Goal: Task Accomplishment & Management: Complete application form

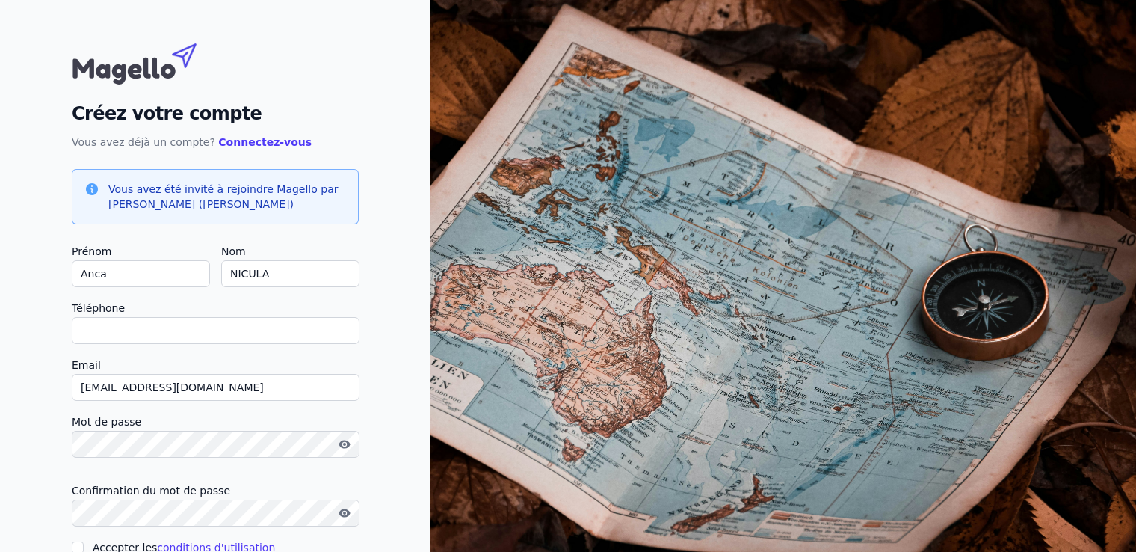
click at [125, 358] on label "Email" at bounding box center [215, 365] width 287 height 18
click at [125, 374] on input "[EMAIL_ADDRESS][DOMAIN_NAME]" at bounding box center [216, 387] width 288 height 27
click at [129, 328] on input "Téléphone" at bounding box center [216, 330] width 288 height 27
click at [50, 358] on div "Créez votre compte Vous avez déjà un compte? Connectez-vous Vous avez été invit…" at bounding box center [215, 320] width 431 height 640
click at [355, 443] on button "button" at bounding box center [345, 444] width 24 height 18
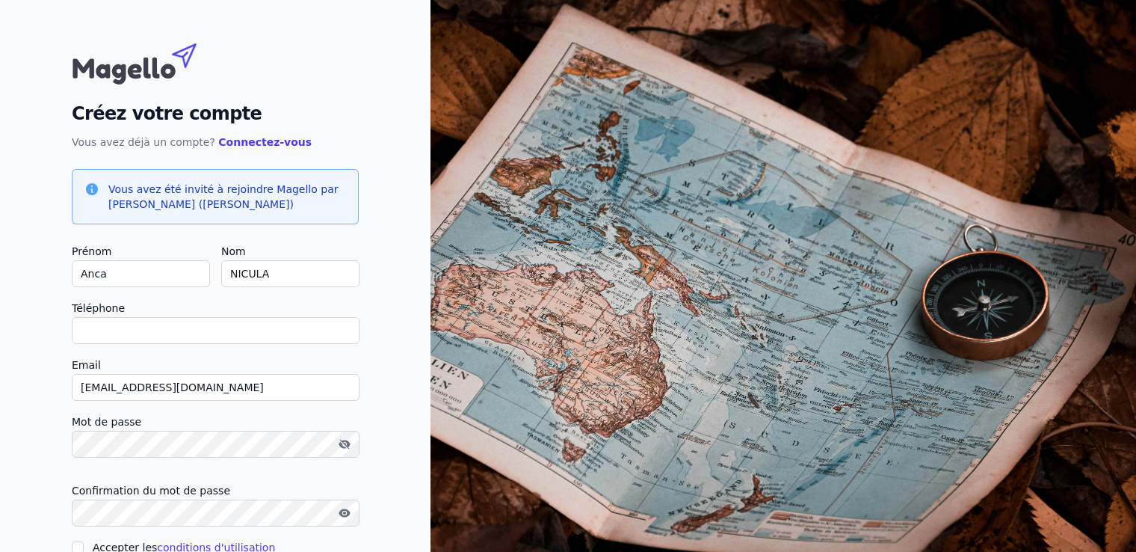
click at [342, 511] on icon "button" at bounding box center [344, 512] width 11 height 8
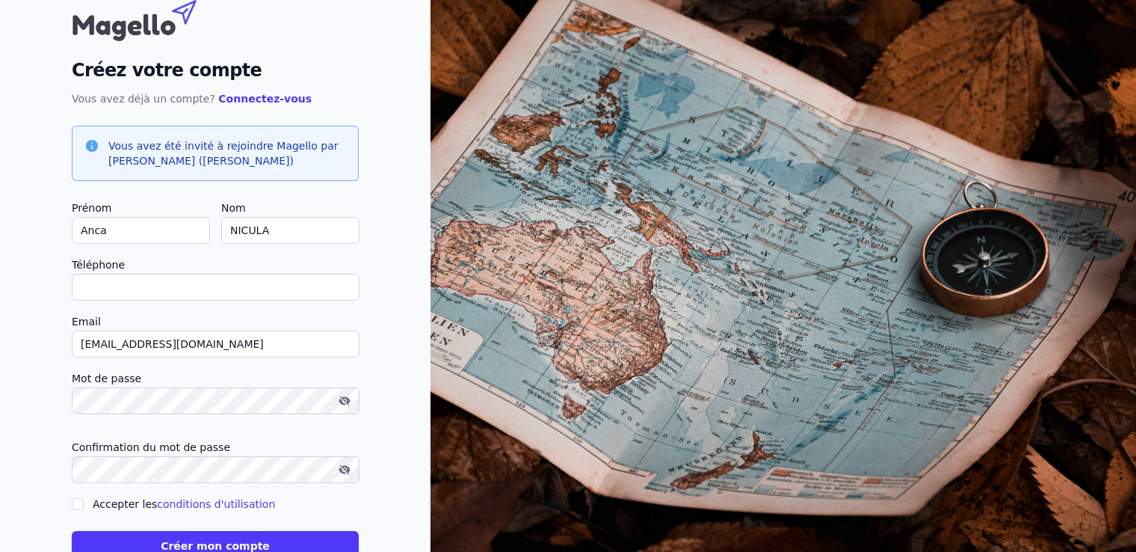
scroll to position [87, 0]
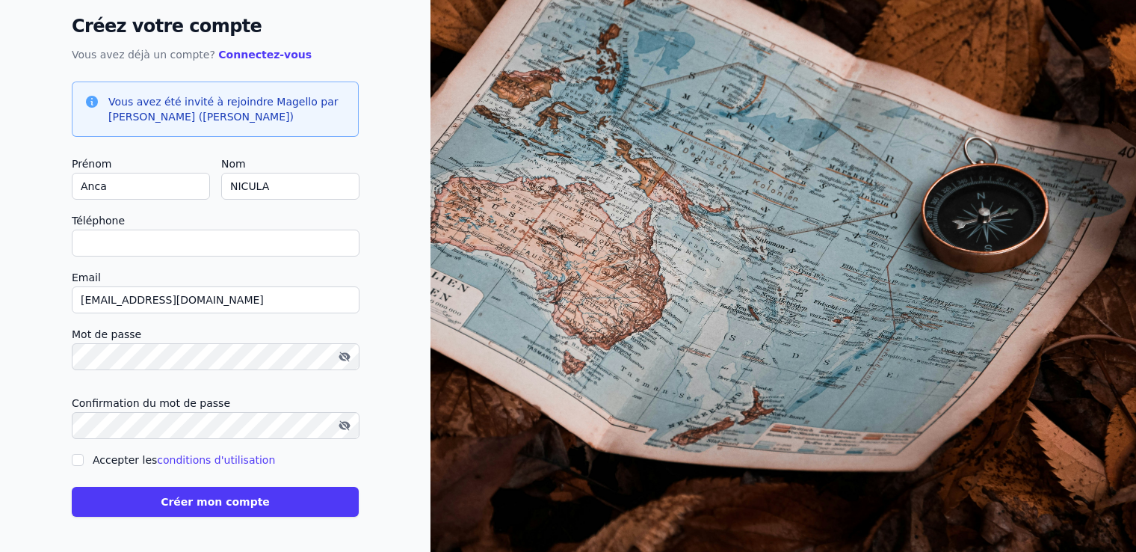
click at [74, 457] on input "Accepter les conditions d'utilisation" at bounding box center [78, 460] width 12 height 12
checkbox input "true"
click at [173, 514] on button "Créer mon compte" at bounding box center [215, 502] width 287 height 30
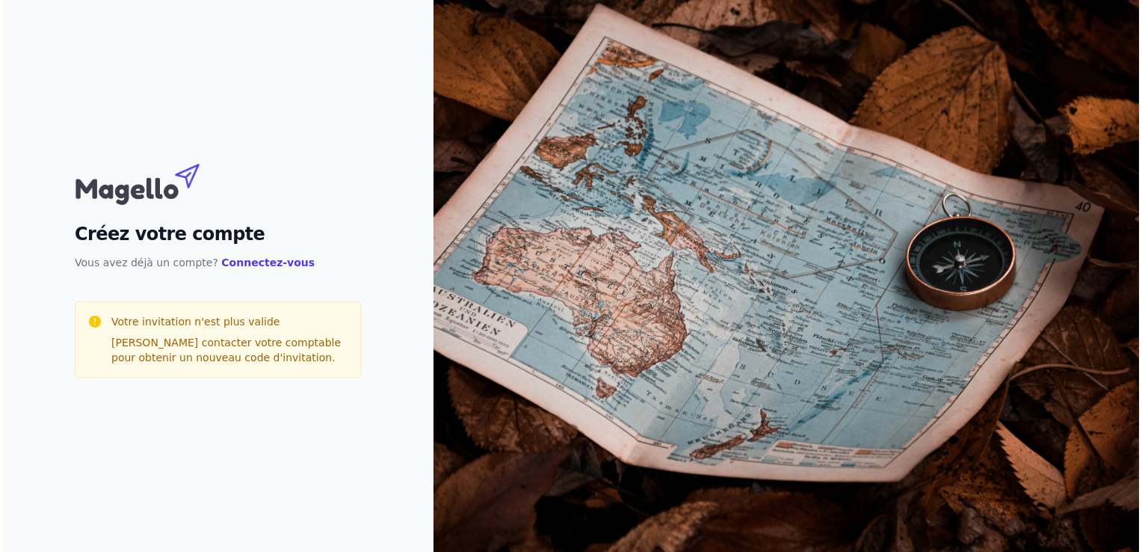
scroll to position [0, 0]
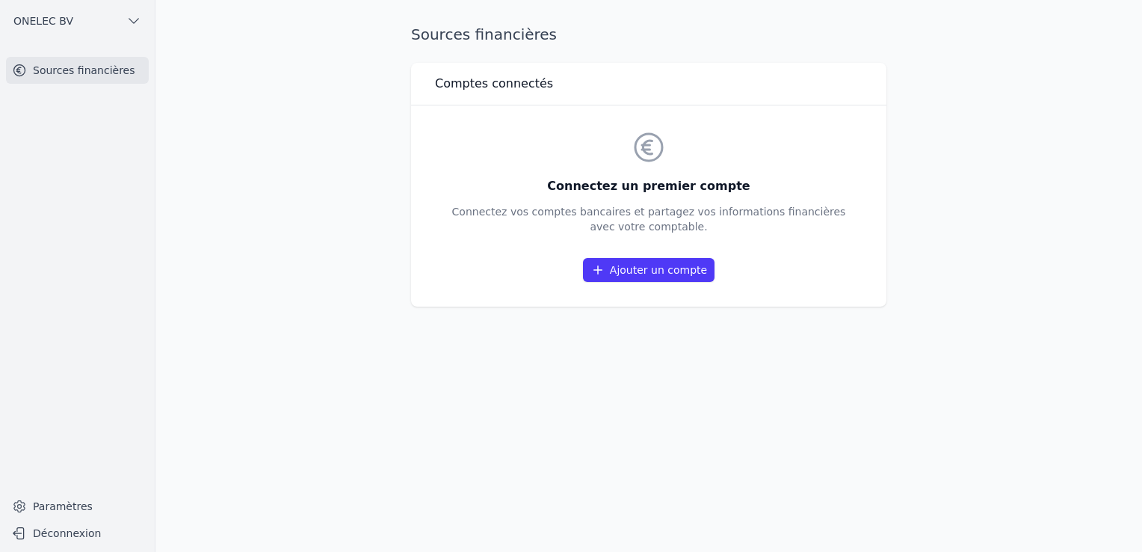
click at [550, 450] on div "Sources financières Comptes connectés Connectez un premier compte Connectez vos…" at bounding box center [648, 276] width 523 height 504
click at [619, 268] on link "Ajouter un compte" at bounding box center [649, 270] width 132 height 24
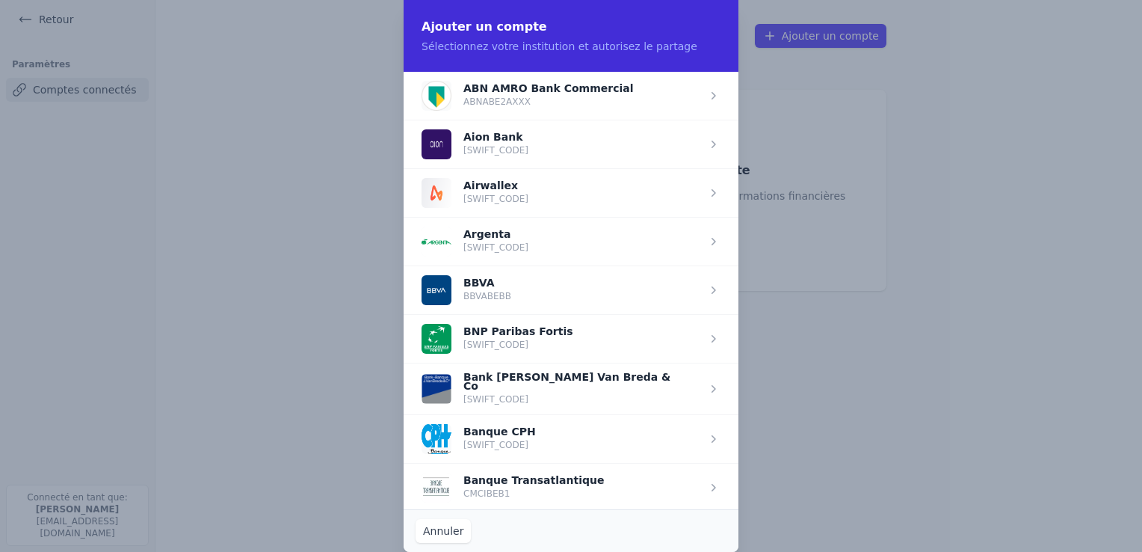
click at [537, 341] on span "button" at bounding box center [571, 338] width 335 height 49
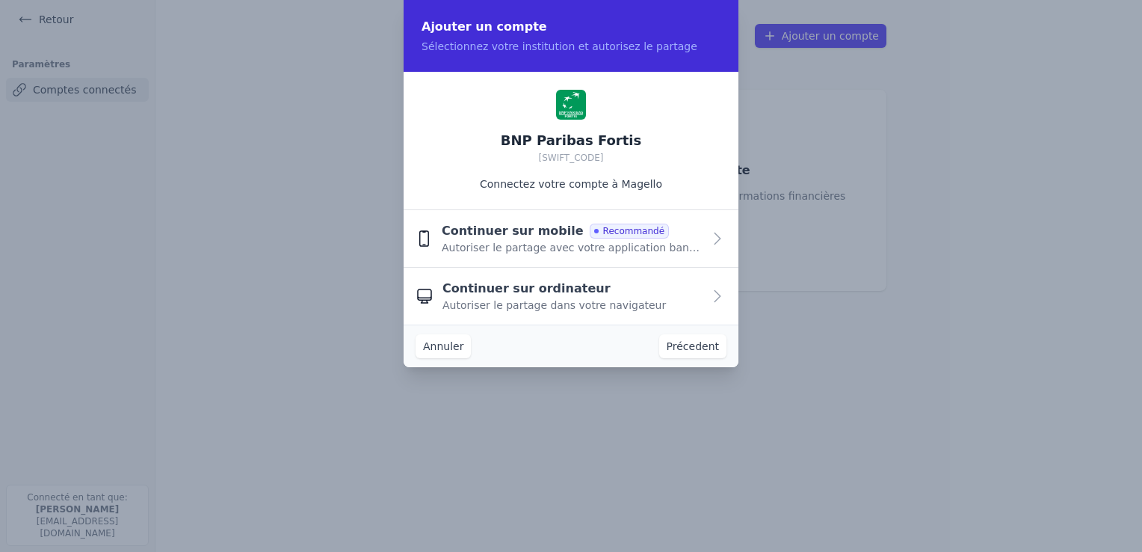
click at [515, 254] on span "Autoriser le partage avec votre application bancaire" at bounding box center [572, 247] width 261 height 15
